Goal: Navigation & Orientation: Find specific page/section

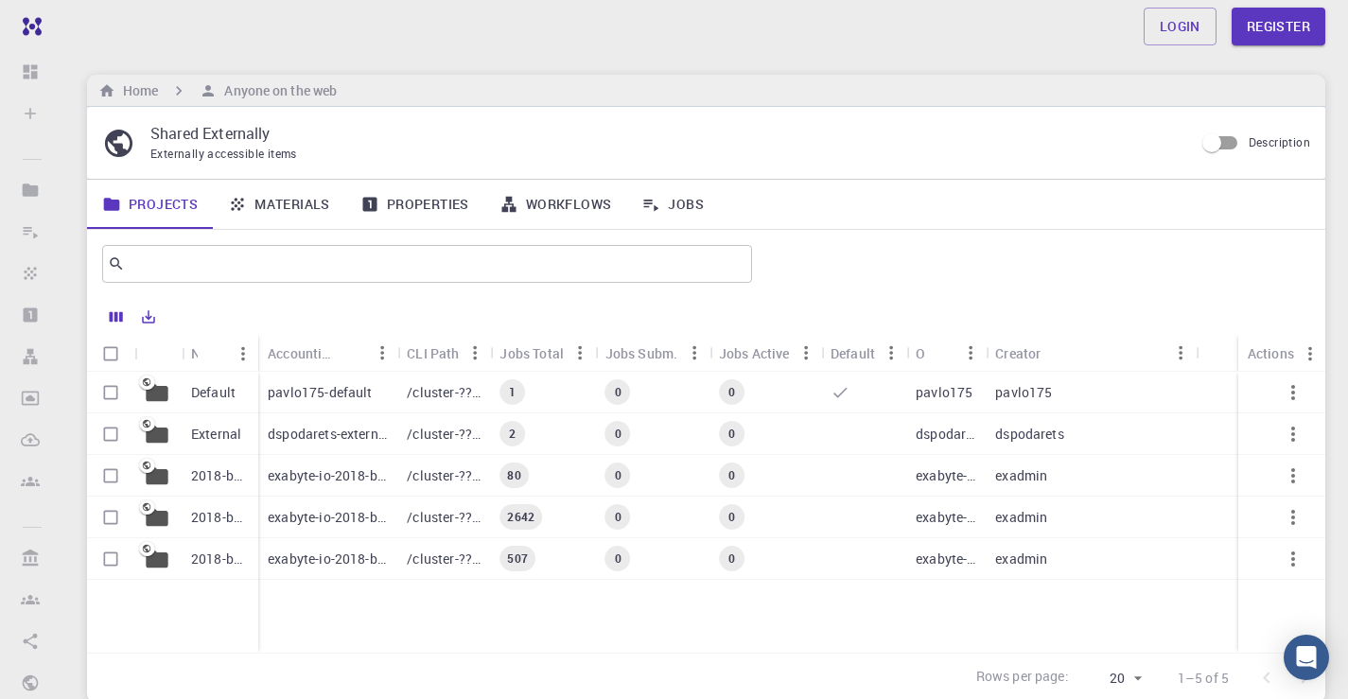
click at [206, 389] on p "Default" at bounding box center [213, 392] width 44 height 19
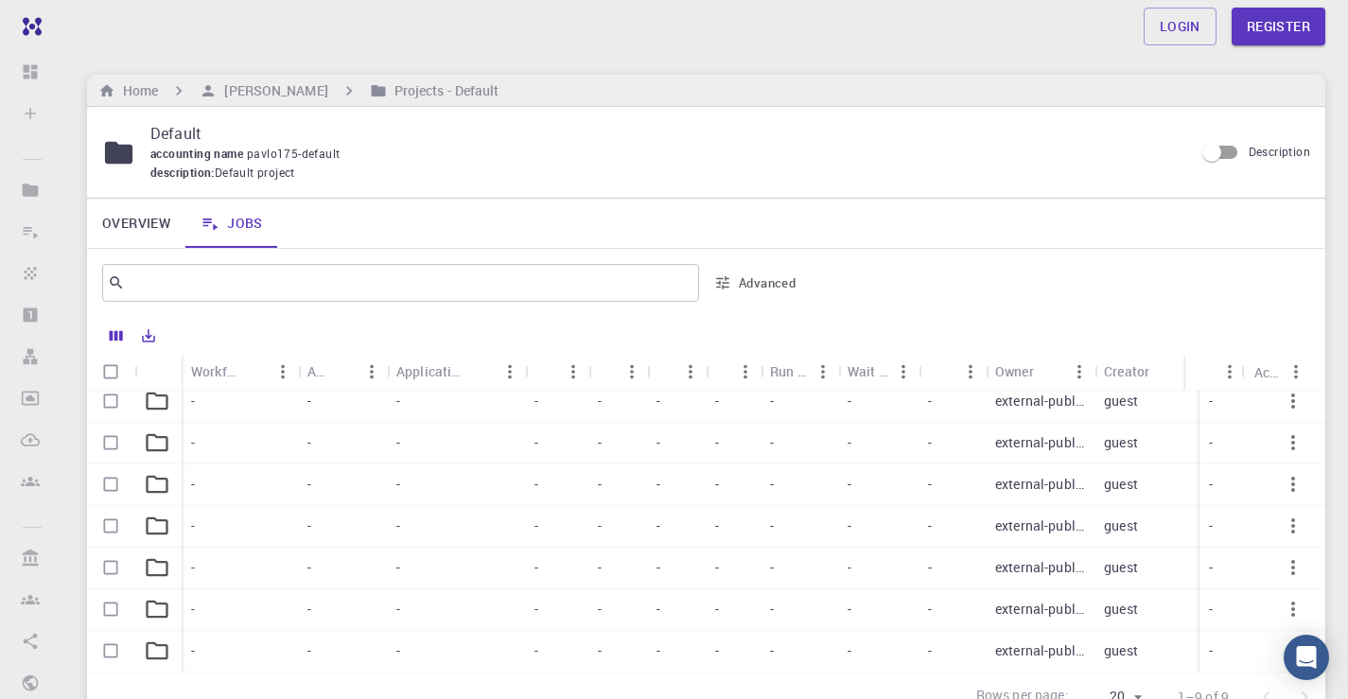
scroll to position [108, 0]
click at [167, 429] on icon at bounding box center [157, 442] width 26 height 26
